Goal: Check status: Check status

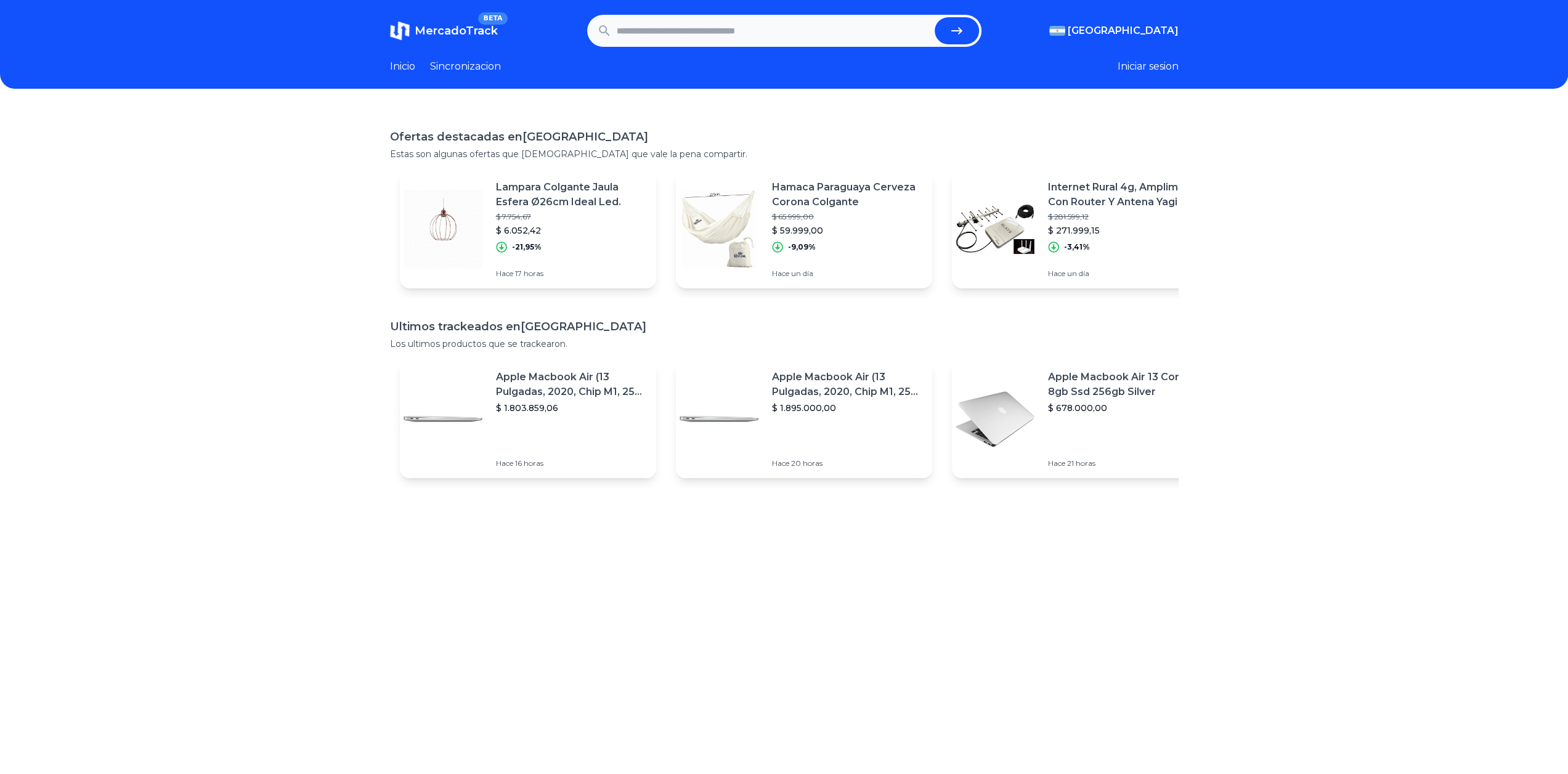
click at [695, 28] on input "text" at bounding box center [773, 30] width 313 height 27
paste input "**********"
click at [935, 17] on button "submit" at bounding box center [957, 30] width 45 height 27
type input "**********"
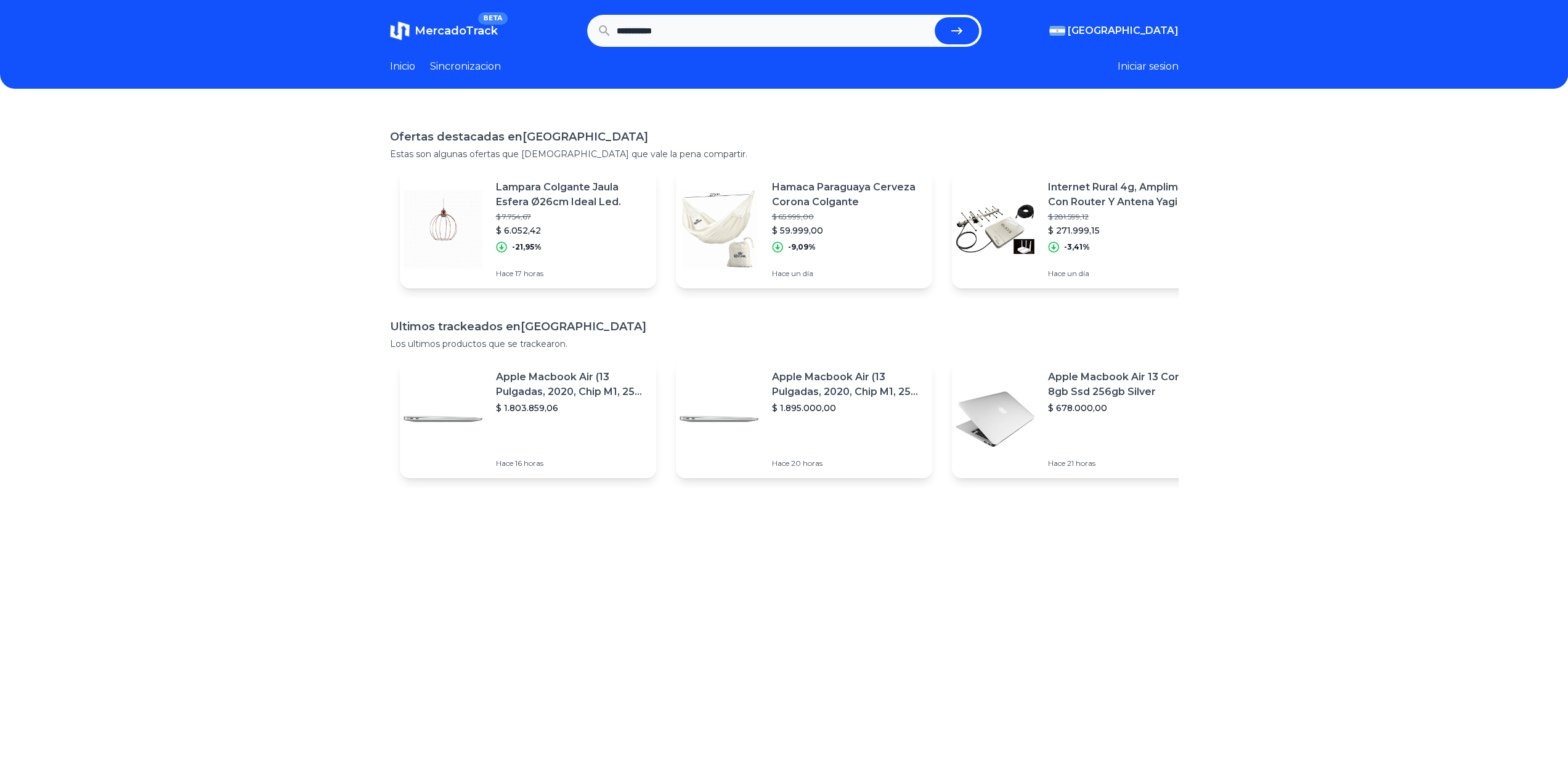
scroll to position [0, 0]
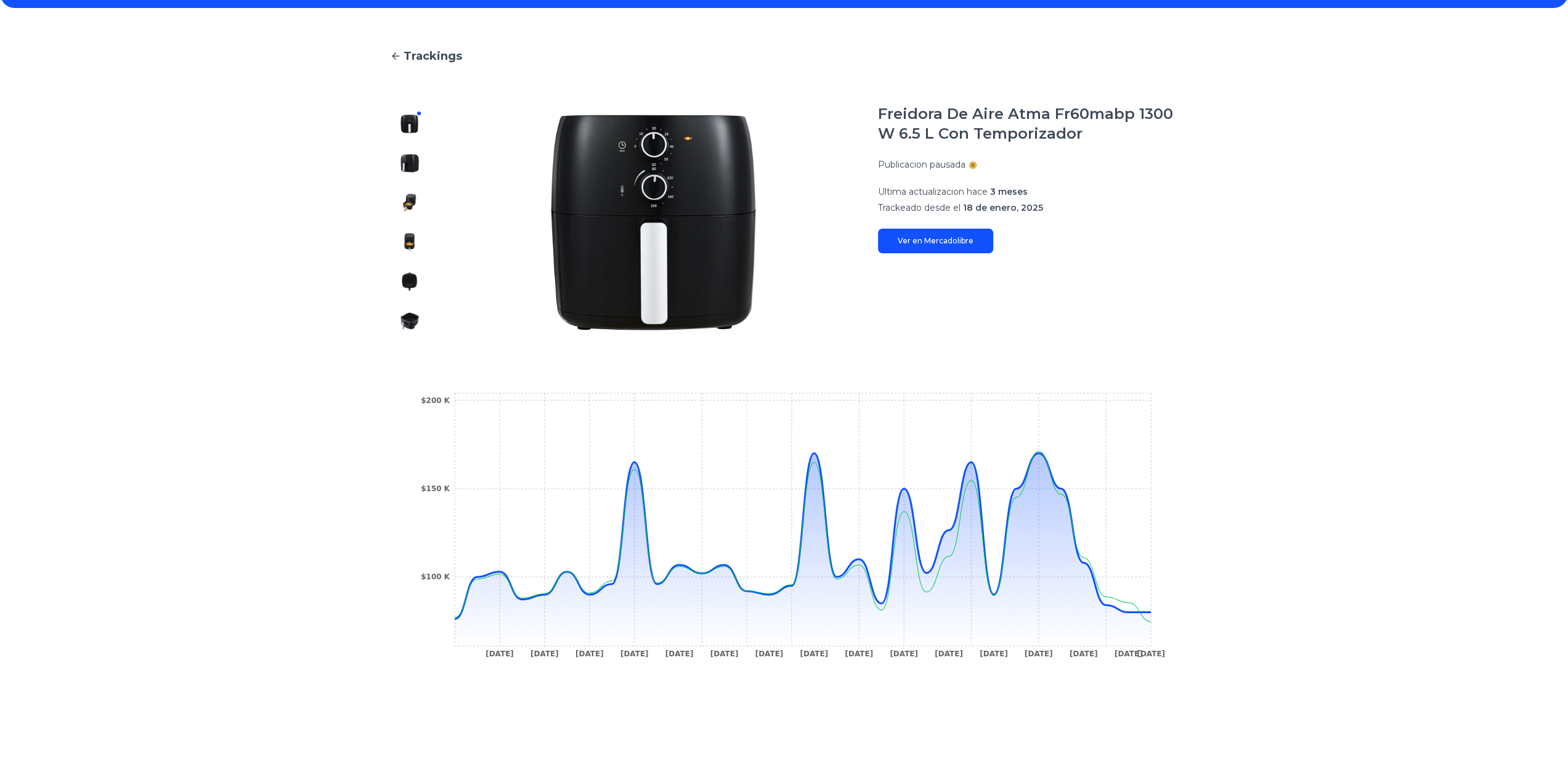
scroll to position [62, 0]
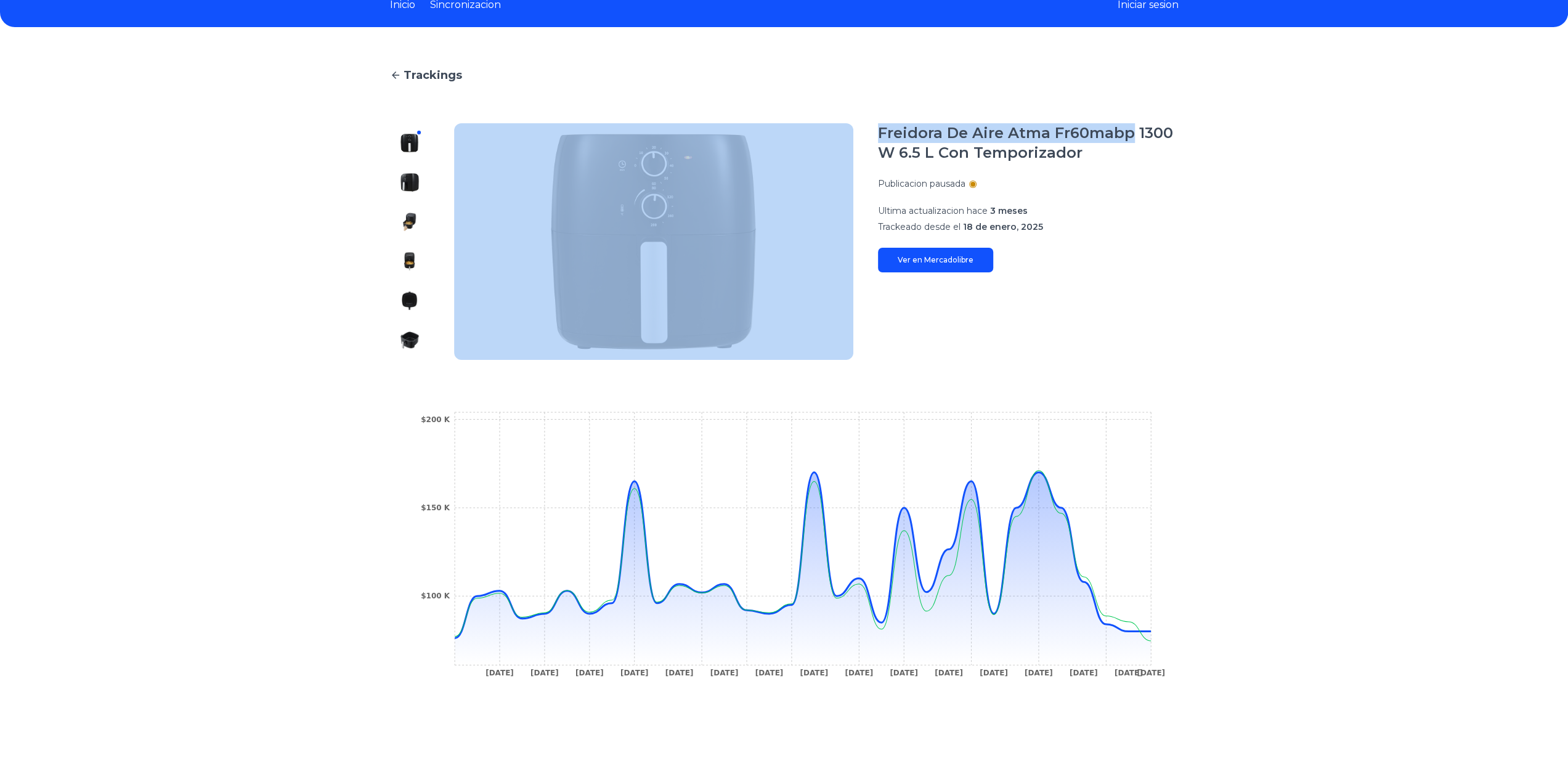
drag, startPoint x: 1136, startPoint y: 129, endPoint x: 840, endPoint y: 125, distance: 296.0
click at [840, 125] on section "Freidora De Aire Atma Fr60mabp 1300 W 6.5 L Con Temporizador Publicacion pausad…" at bounding box center [784, 241] width 789 height 237
copy section "Freidora De Aire Atma Fr60mabp"
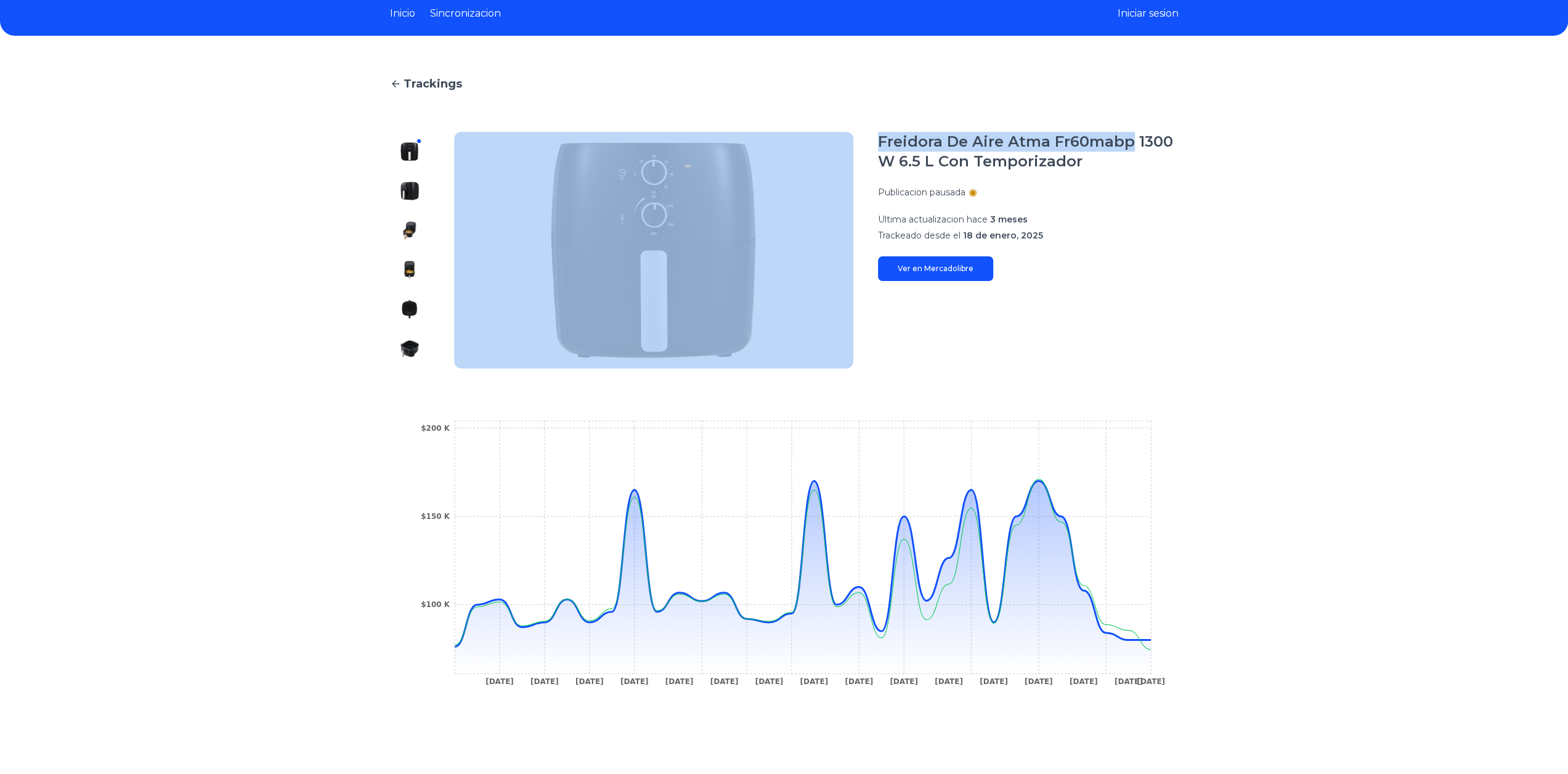
scroll to position [0, 0]
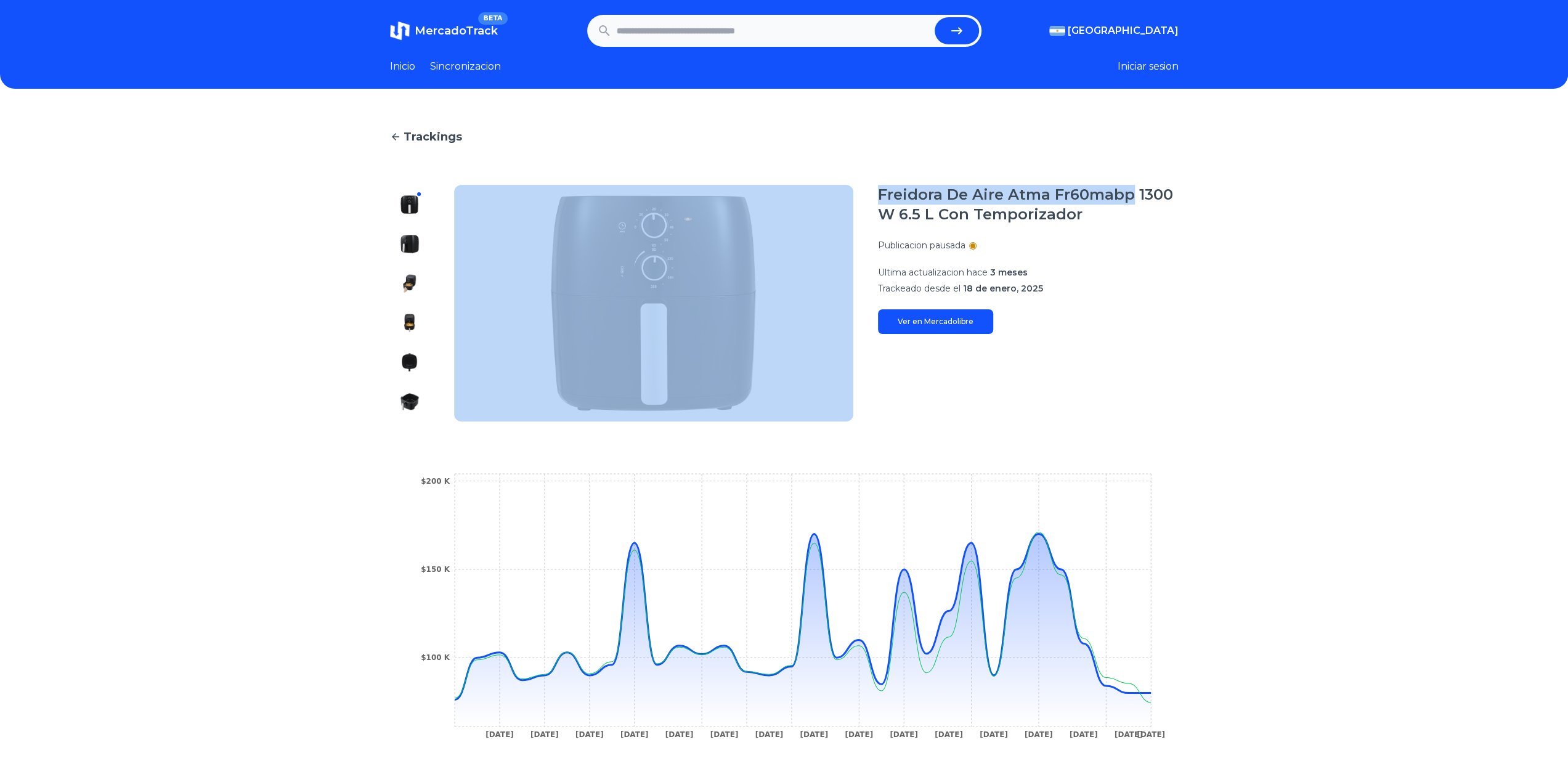
click at [484, 71] on link "Sincronizacion" at bounding box center [465, 67] width 71 height 15
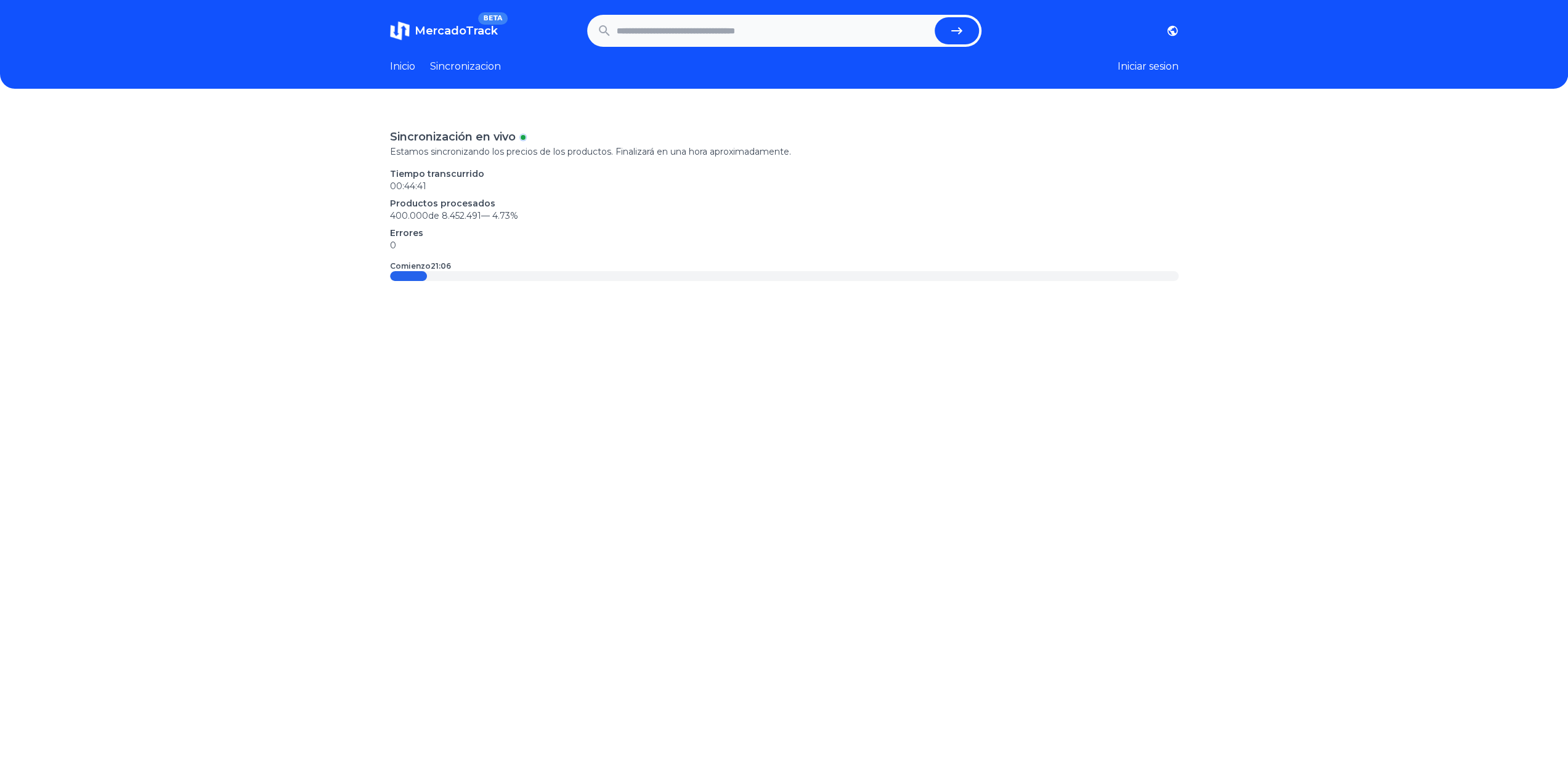
drag, startPoint x: 410, startPoint y: 275, endPoint x: 551, endPoint y: 297, distance: 142.7
click at [551, 297] on div "Sincronización en vivo Estamos sincronizando los precios de los productos. Fina…" at bounding box center [784, 495] width 1568 height 774
